Goal: Transaction & Acquisition: Purchase product/service

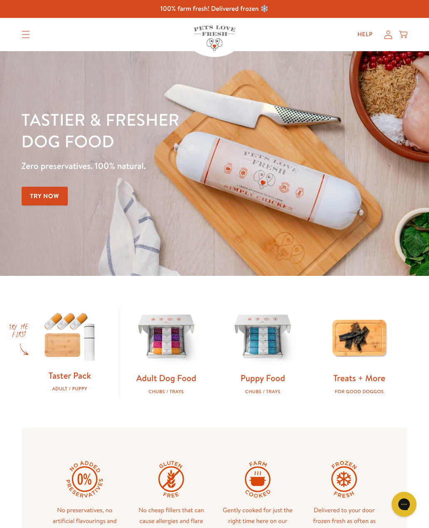
click at [313, 288] on div "Taster Pack Adult / Puppy Adult Dog Food Chubs / Trays Puppy Food Chubs / Trays…" at bounding box center [214, 352] width 429 height 152
click at [387, 32] on icon at bounding box center [389, 34] width 8 height 8
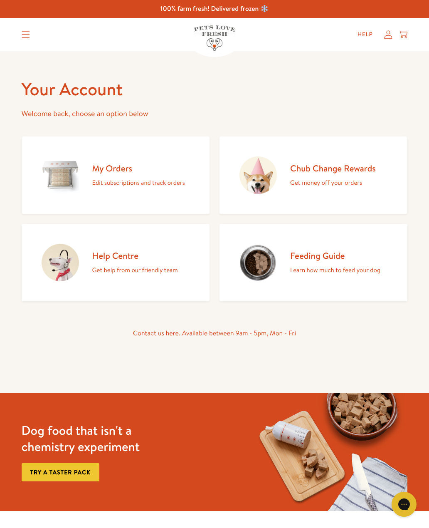
click at [180, 178] on p "Edit subscriptions and track orders" at bounding box center [138, 182] width 93 height 11
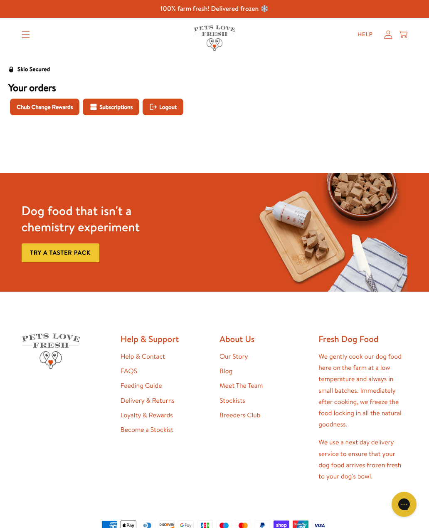
click at [57, 107] on span "Chub Change Rewards" at bounding box center [45, 106] width 56 height 9
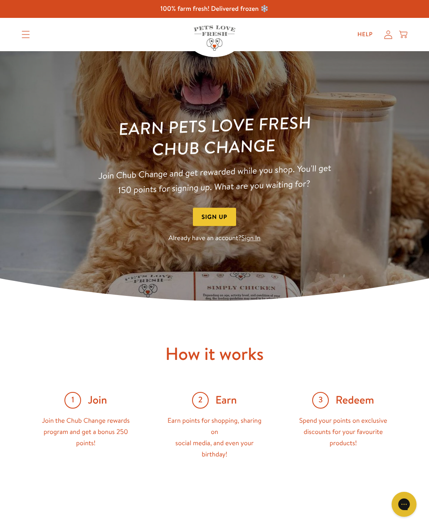
click at [225, 214] on button "Sign Up" at bounding box center [214, 217] width 43 height 19
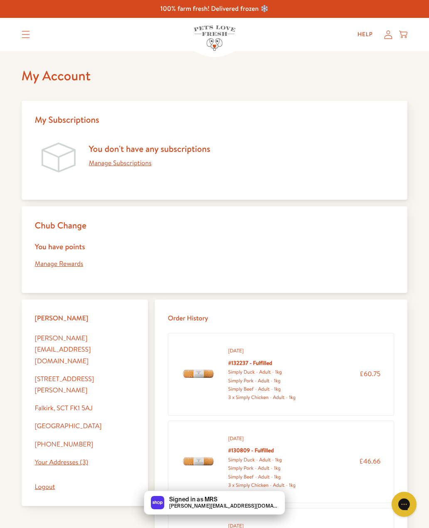
click at [64, 267] on link "Manage Rewards" at bounding box center [59, 263] width 49 height 9
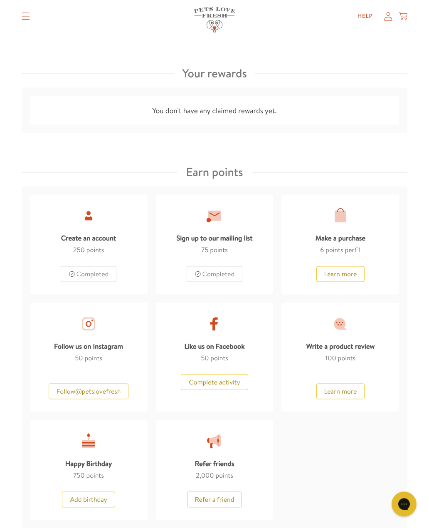
scroll to position [305, 0]
click at [111, 388] on button "Follow @ petslovefresh" at bounding box center [89, 391] width 80 height 16
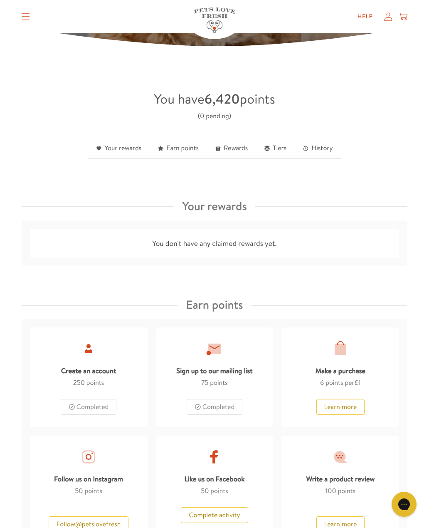
scroll to position [0, 0]
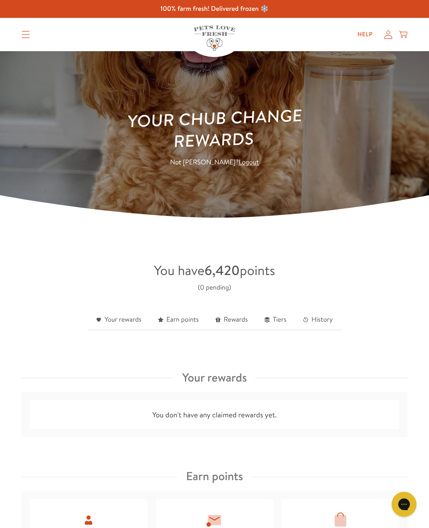
click at [25, 31] on icon "Translation missing: en.sections.header.menu" at bounding box center [26, 34] width 8 height 7
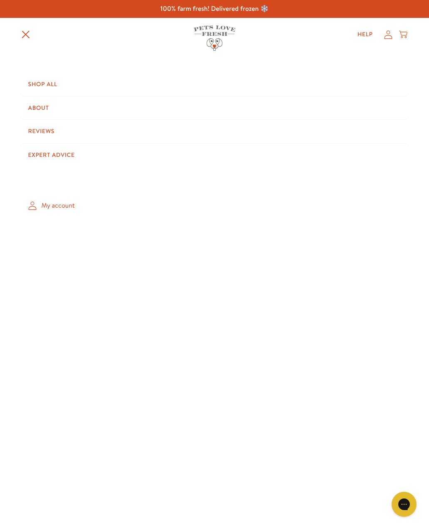
click at [46, 82] on link "Shop All" at bounding box center [215, 84] width 386 height 23
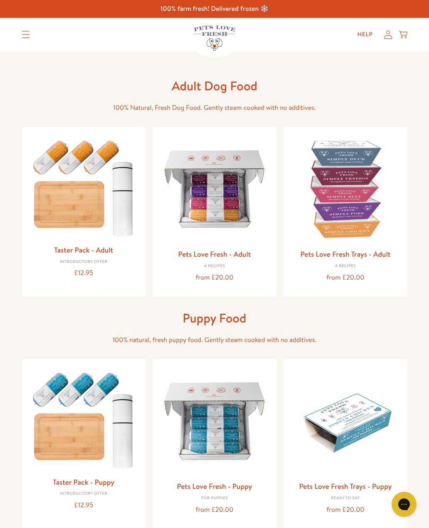
click at [234, 195] on img at bounding box center [214, 189] width 111 height 111
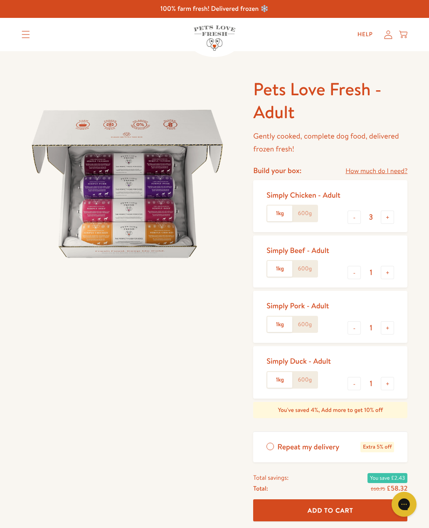
click at [353, 270] on button "-" at bounding box center [354, 272] width 13 height 13
type input "0"
click at [353, 383] on button "-" at bounding box center [354, 383] width 13 height 13
type input "0"
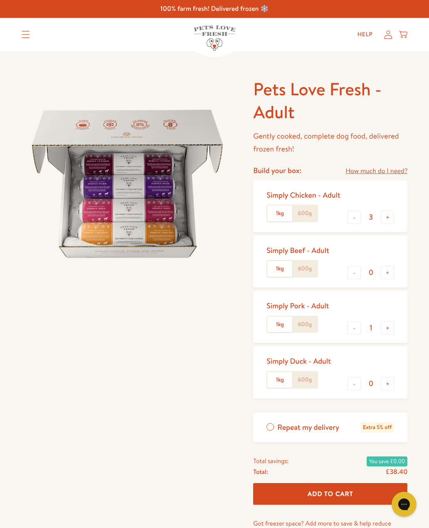
click at [389, 324] on button "+" at bounding box center [387, 327] width 13 height 13
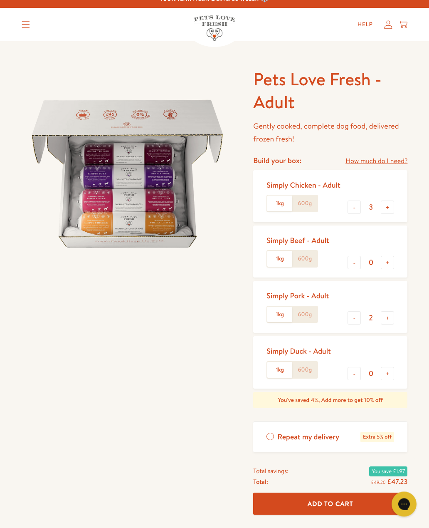
scroll to position [21, 0]
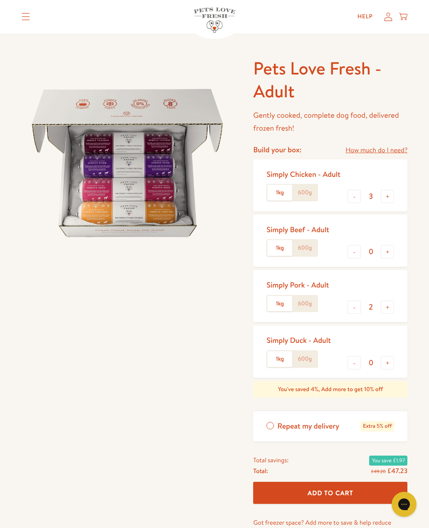
click at [391, 305] on button "+" at bounding box center [387, 306] width 13 height 13
type input "3"
click at [322, 488] on span "Add To Cart" at bounding box center [331, 492] width 46 height 9
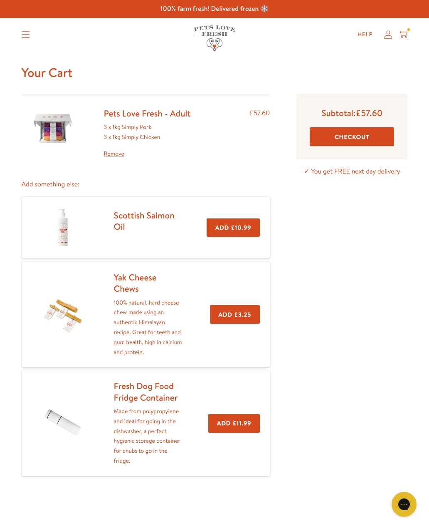
click at [126, 278] on link "Yak Cheese Chews" at bounding box center [135, 282] width 43 height 23
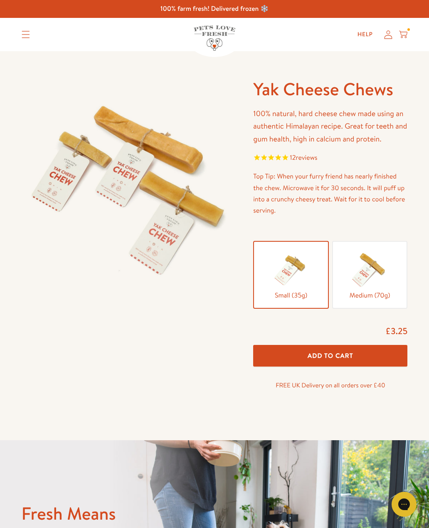
click at [386, 267] on img at bounding box center [370, 269] width 42 height 42
click at [0, 0] on input "Medium (70g)" at bounding box center [0, 0] width 0 height 0
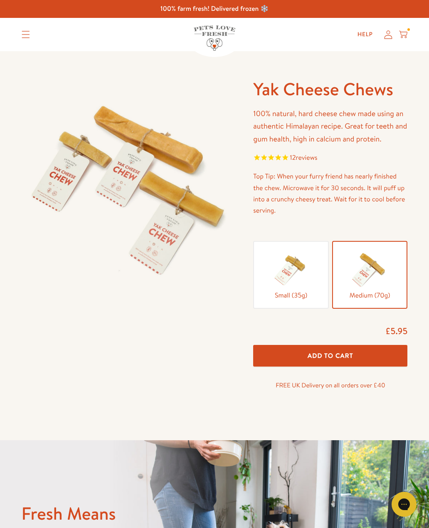
click at [364, 349] on button "Add To Cart" at bounding box center [330, 356] width 154 height 22
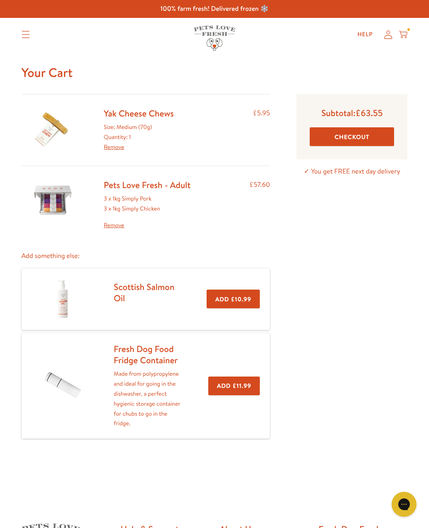
click at [173, 115] on link "Yak Cheese Chews" at bounding box center [139, 113] width 70 height 12
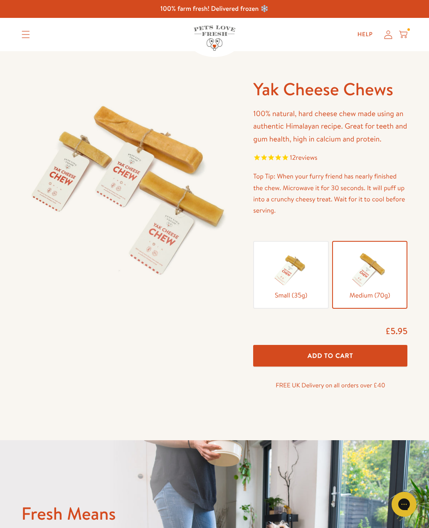
click at [330, 355] on span "Add To Cart" at bounding box center [331, 355] width 46 height 9
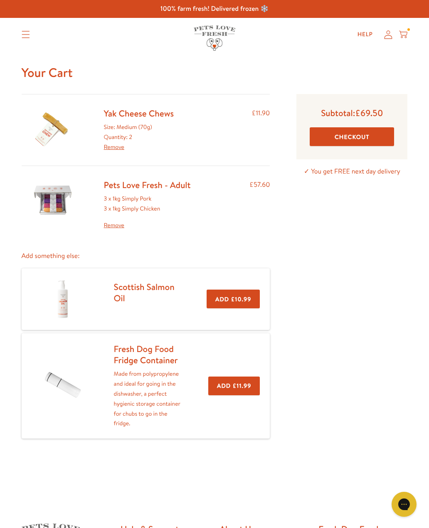
click at [402, 33] on icon at bounding box center [403, 34] width 8 height 9
click at [352, 139] on button "Checkout" at bounding box center [352, 136] width 84 height 19
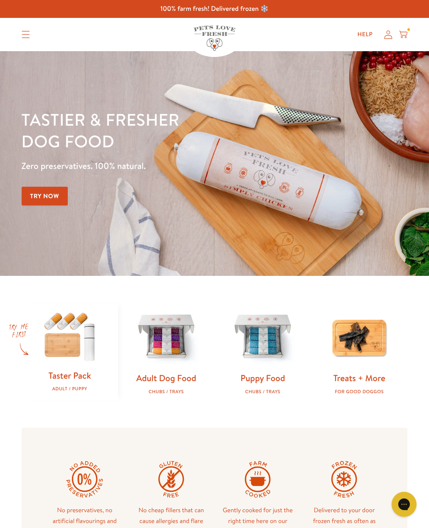
click at [405, 34] on icon at bounding box center [403, 34] width 8 height 9
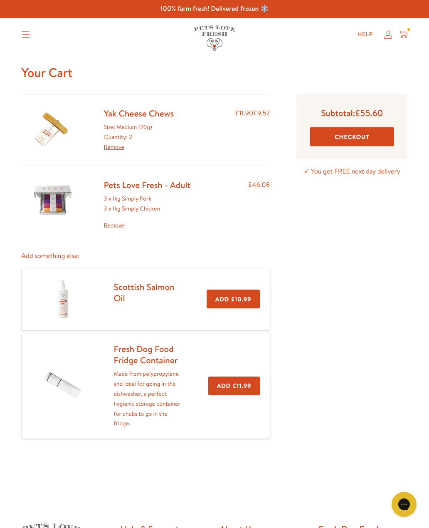
click at [148, 189] on link "Pets Love Fresh - Adult" at bounding box center [147, 185] width 87 height 12
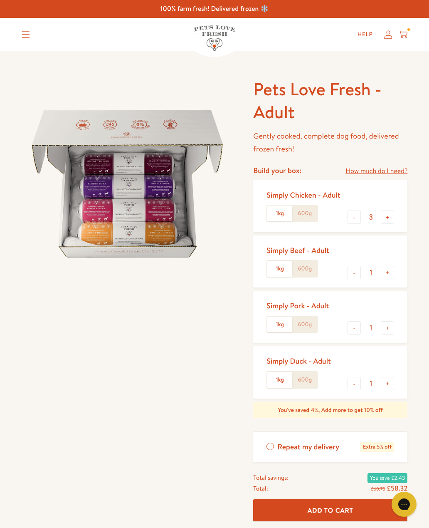
click at [389, 327] on button "+" at bounding box center [387, 327] width 13 height 13
type input "2"
click at [327, 511] on span "Add To Cart" at bounding box center [331, 510] width 46 height 9
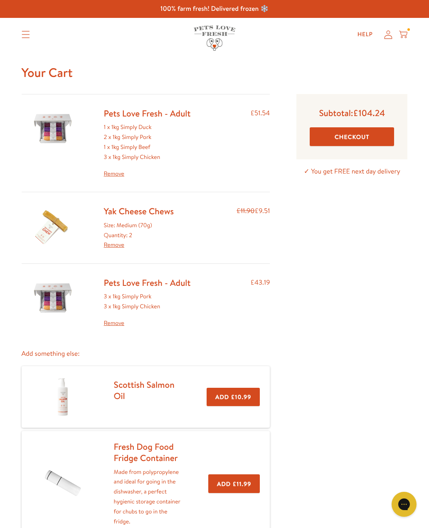
click at [115, 172] on link "Remove" at bounding box center [147, 174] width 87 height 10
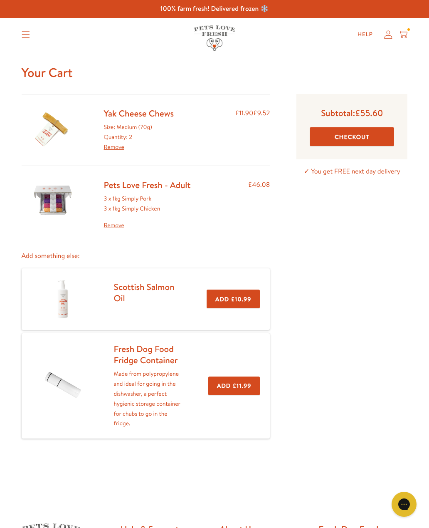
click at [116, 223] on link "Remove" at bounding box center [147, 225] width 87 height 10
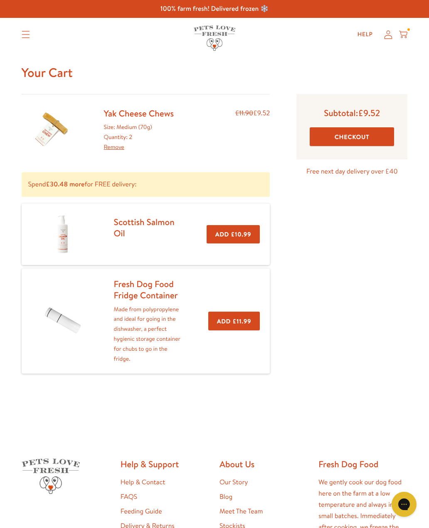
click at [26, 40] on summary "Translation missing: en.sections.header.menu" at bounding box center [26, 34] width 22 height 21
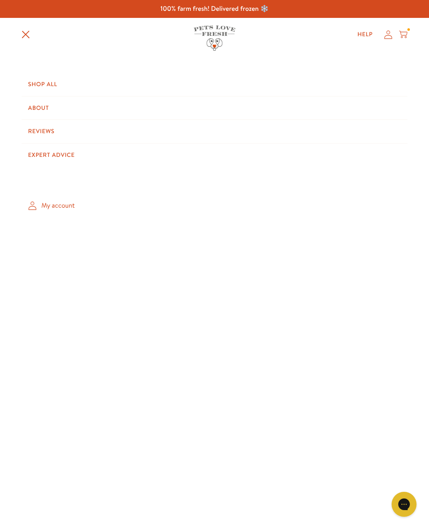
click at [49, 86] on link "Shop All" at bounding box center [215, 84] width 386 height 23
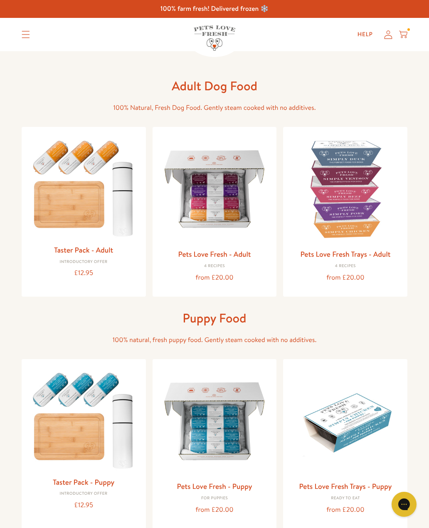
click at [228, 207] on img at bounding box center [214, 189] width 111 height 111
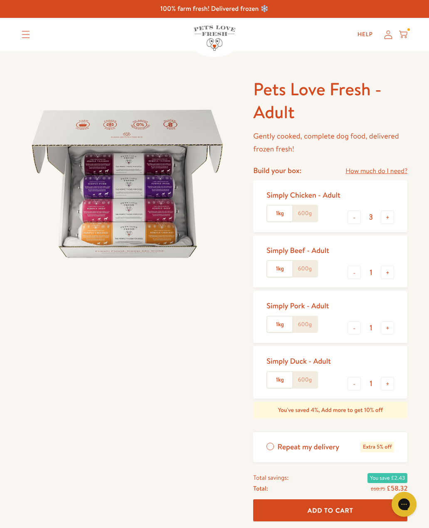
click at [351, 273] on button "-" at bounding box center [354, 272] width 13 height 13
type input "0"
click at [388, 326] on button "+" at bounding box center [387, 327] width 13 height 13
type input "2"
click at [351, 383] on button "-" at bounding box center [354, 383] width 13 height 13
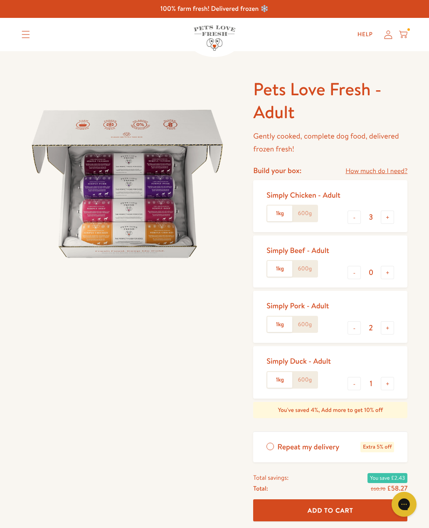
type input "0"
click at [322, 507] on span "Add To Cart" at bounding box center [331, 510] width 46 height 9
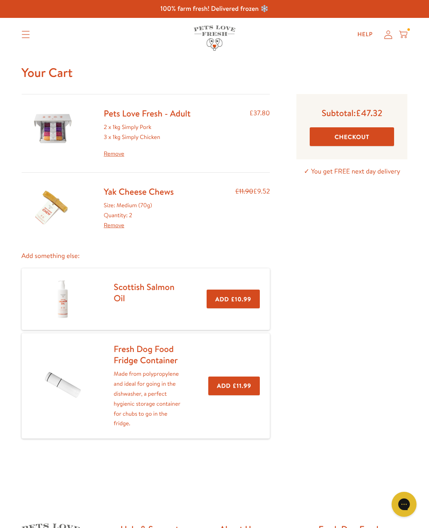
click at [349, 142] on button "Checkout" at bounding box center [352, 136] width 84 height 19
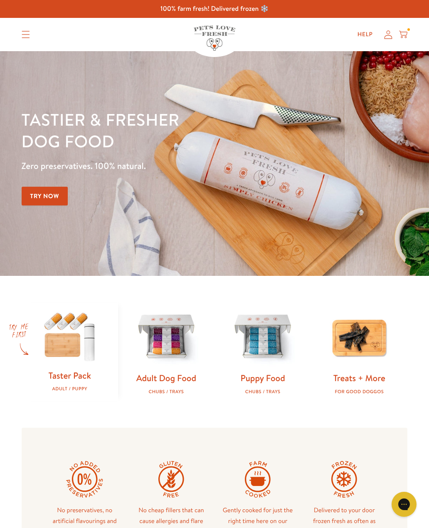
click at [214, 30] on img at bounding box center [215, 37] width 42 height 25
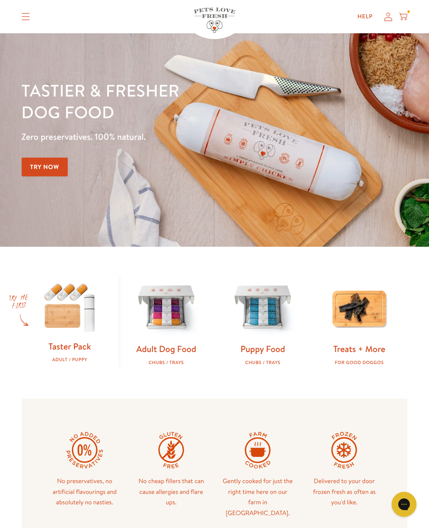
scroll to position [20, 0]
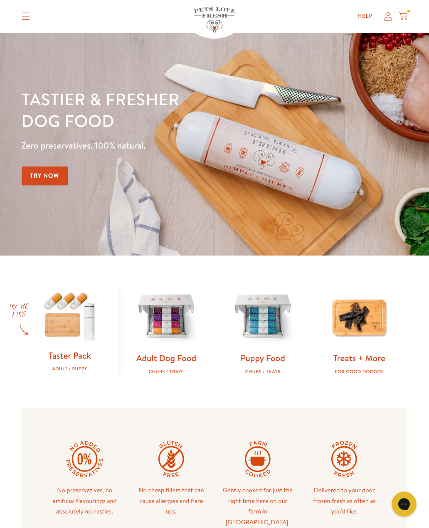
click at [387, 14] on icon at bounding box center [388, 16] width 8 height 9
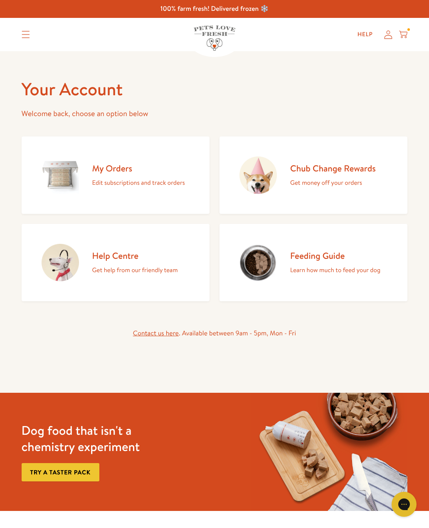
click at [362, 171] on h2 "Chub Change Rewards" at bounding box center [333, 168] width 86 height 11
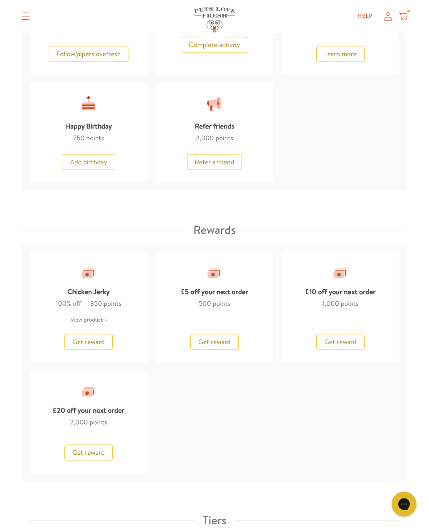
scroll to position [642, 0]
click at [90, 338] on span "Get reward" at bounding box center [88, 341] width 32 height 9
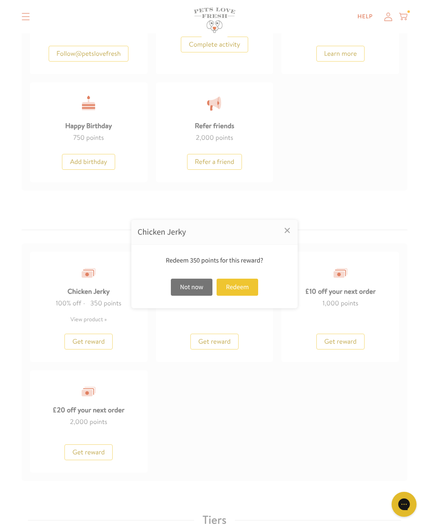
click at [240, 296] on div "Redeem" at bounding box center [238, 287] width 42 height 17
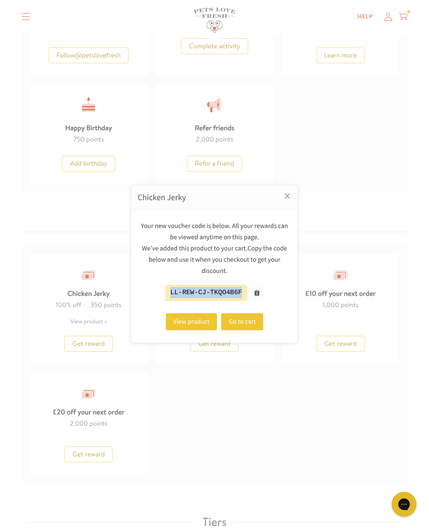
copy div "LL-REW-CJ-TKQO4B6F"
click at [250, 330] on link "Go to cart" at bounding box center [242, 321] width 42 height 17
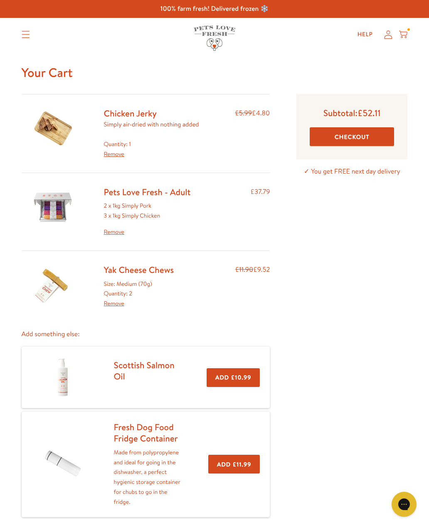
click at [339, 138] on button "Checkout" at bounding box center [352, 136] width 84 height 19
click at [117, 152] on link "Remove" at bounding box center [114, 154] width 20 height 8
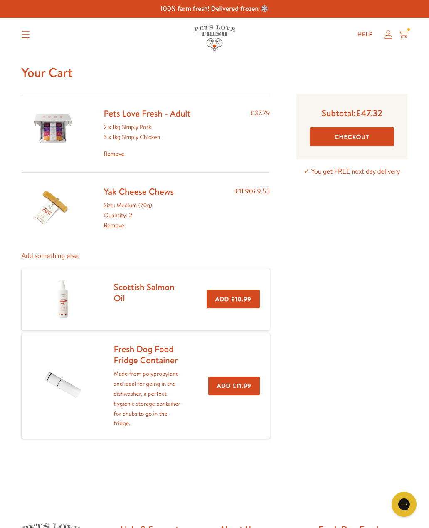
click at [350, 136] on button "Checkout" at bounding box center [352, 136] width 84 height 19
